Goal: Find specific page/section: Find specific page/section

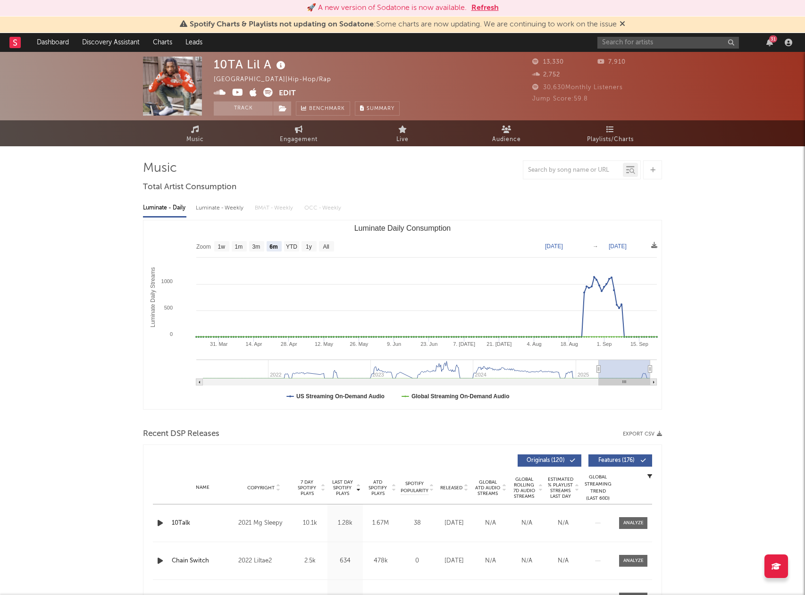
select select "6m"
click at [671, 44] on input "text" at bounding box center [668, 43] width 142 height 12
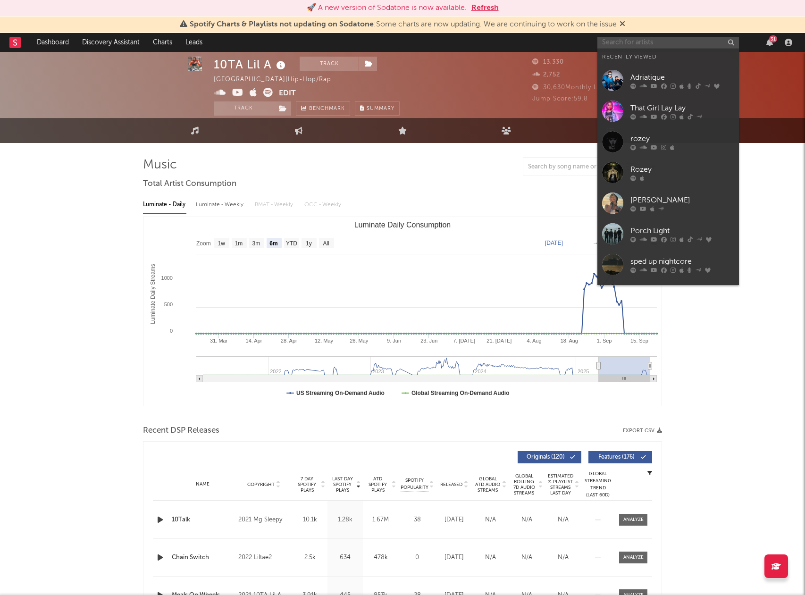
scroll to position [2, 0]
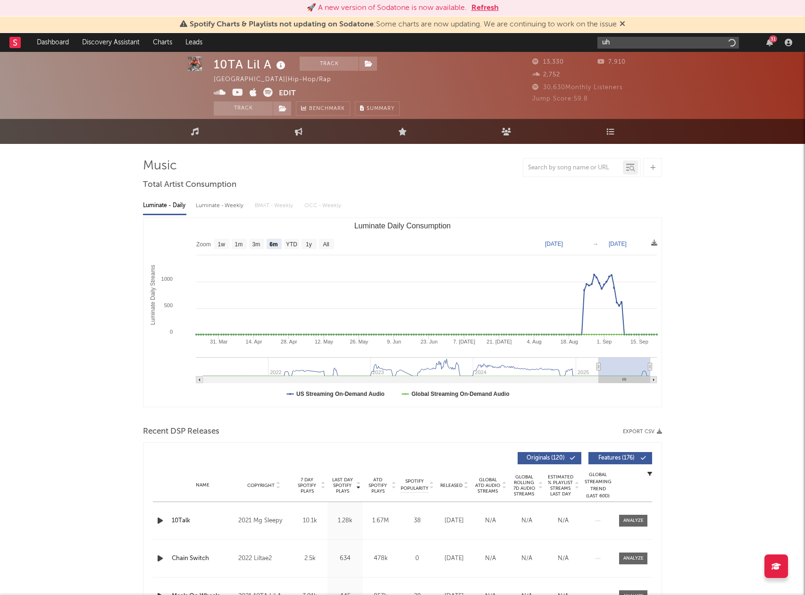
type input "u"
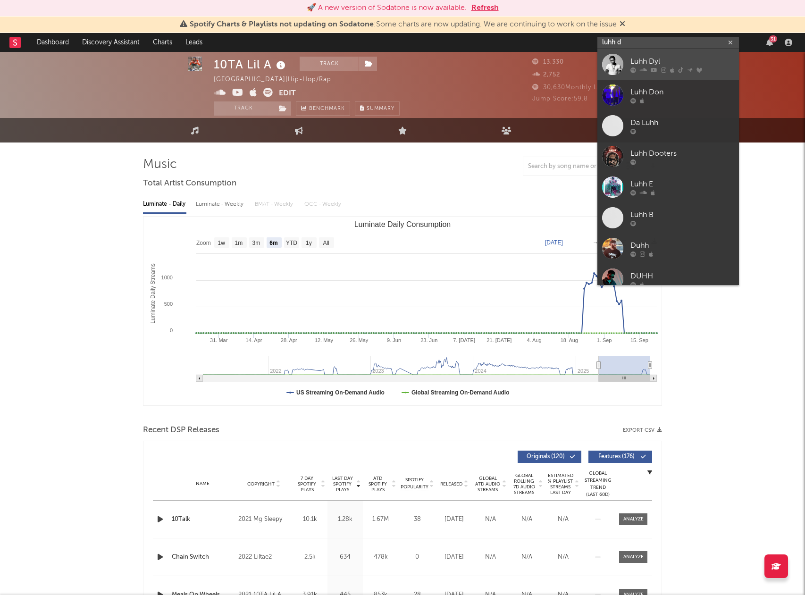
scroll to position [3, 0]
type input "luhh d"
click at [629, 63] on link "Luhh Dyl" at bounding box center [668, 64] width 142 height 31
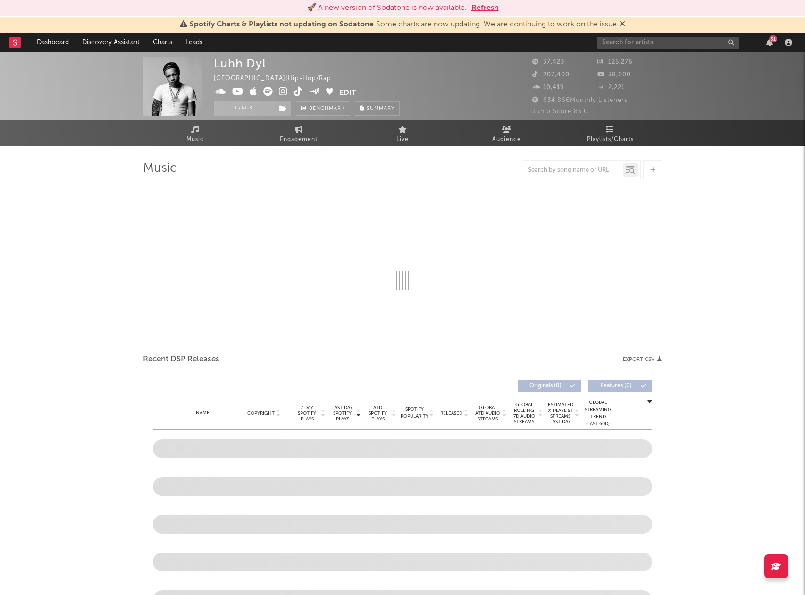
select select "6m"
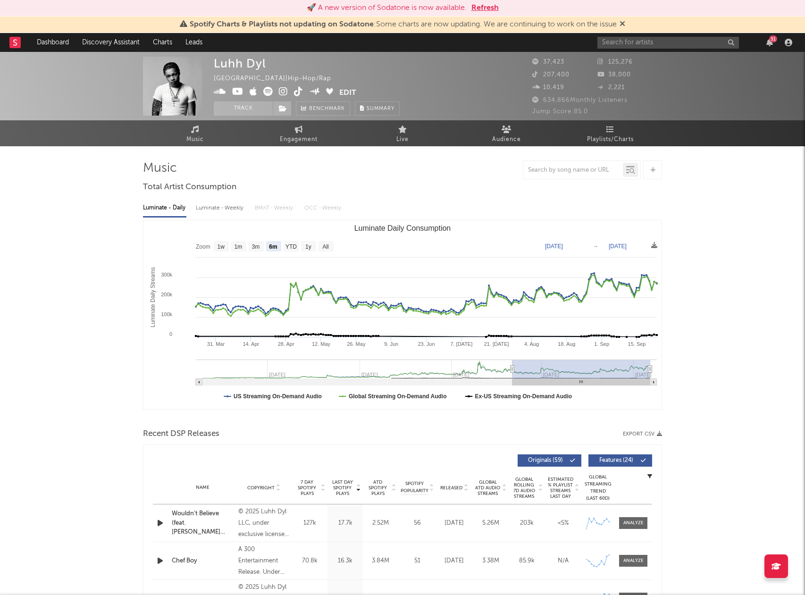
click at [341, 91] on button "Edit" at bounding box center [347, 93] width 17 height 12
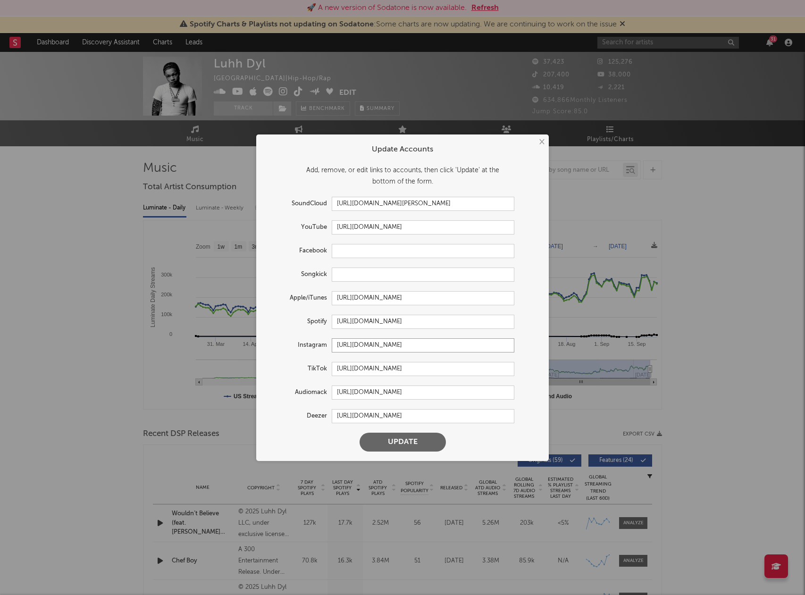
drag, startPoint x: 451, startPoint y: 347, endPoint x: 283, endPoint y: 344, distance: 168.0
click at [283, 344] on div "Instagram [URL][DOMAIN_NAME]" at bounding box center [390, 345] width 249 height 14
click at [541, 143] on button "×" at bounding box center [541, 142] width 10 height 10
